Goal: Task Accomplishment & Management: Manage account settings

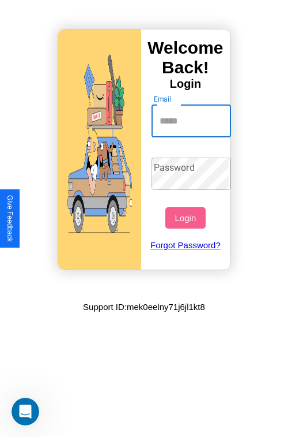
click at [193, 121] on input "Email" at bounding box center [192, 121] width 80 height 32
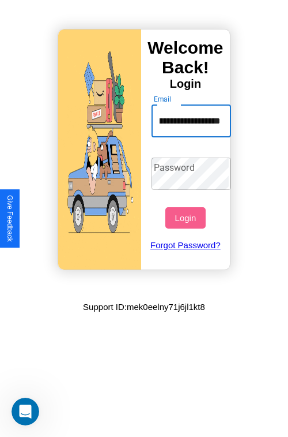
scroll to position [0, 50]
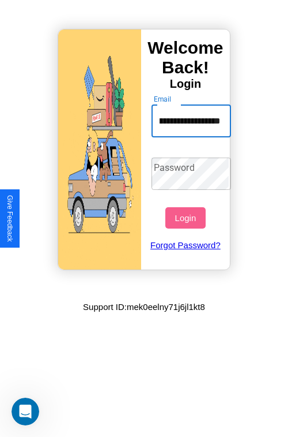
type input "**********"
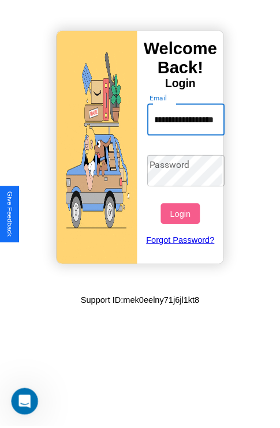
scroll to position [0, 0]
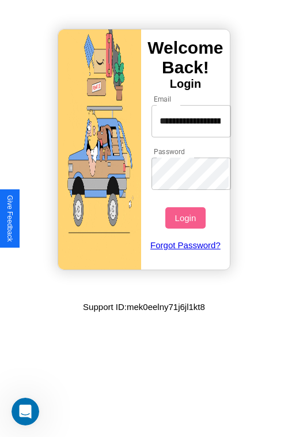
click at [187, 218] on button "Login" at bounding box center [186, 217] width 40 height 21
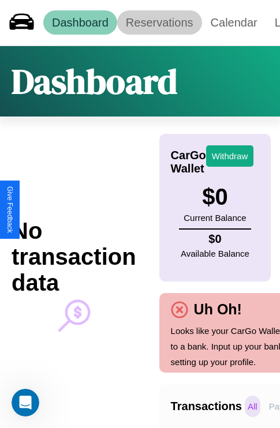
click at [159, 23] on link "Reservations" at bounding box center [159, 22] width 85 height 24
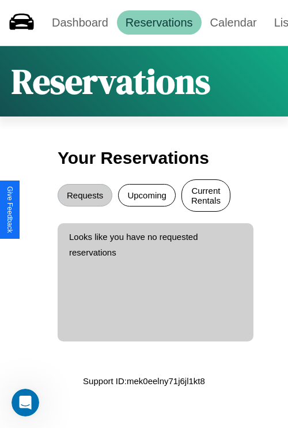
click at [206, 197] on button "Current Rentals" at bounding box center [206, 195] width 49 height 32
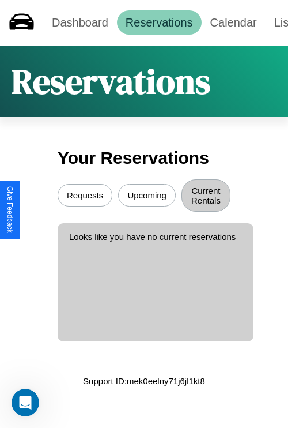
click at [147, 197] on button "Upcoming" at bounding box center [147, 195] width 58 height 23
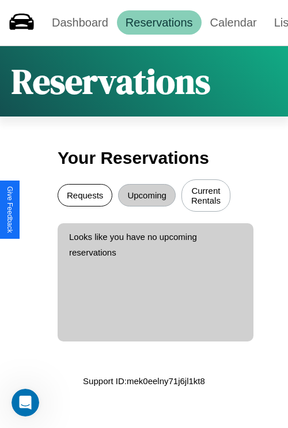
click at [85, 197] on button "Requests" at bounding box center [85, 195] width 55 height 23
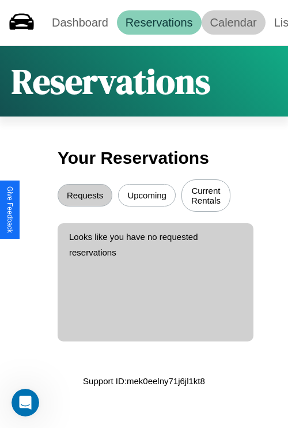
click at [234, 23] on link "Calendar" at bounding box center [234, 22] width 64 height 24
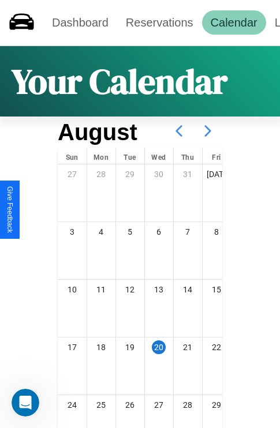
click at [208, 131] on icon at bounding box center [207, 131] width 29 height 29
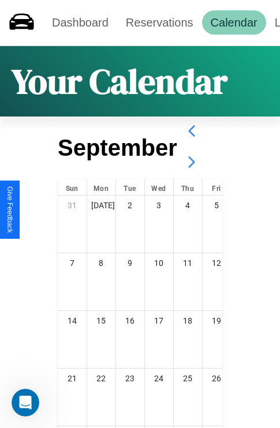
click at [191, 162] on icon at bounding box center [191, 162] width 29 height 29
